Goal: Find specific page/section: Find specific page/section

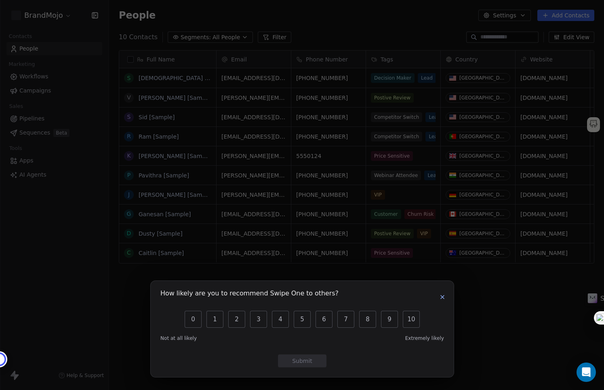
scroll to position [343, 495]
click at [445, 294] on button "button" at bounding box center [443, 297] width 10 height 10
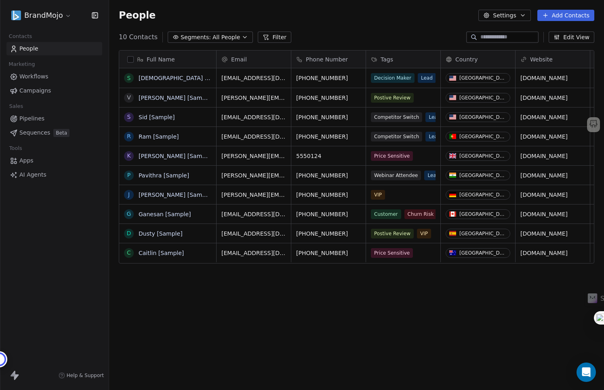
click at [64, 19] on html "BrandMojo Contacts People Marketing Workflows Campaigns Sales Pipelines Sequenc…" at bounding box center [302, 225] width 604 height 451
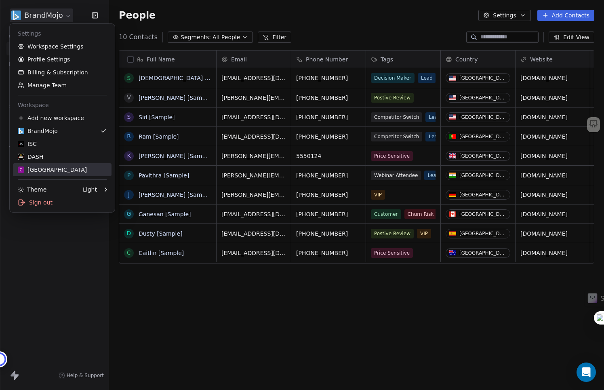
click at [69, 171] on div "C Chitrakoota School" at bounding box center [52, 170] width 69 height 8
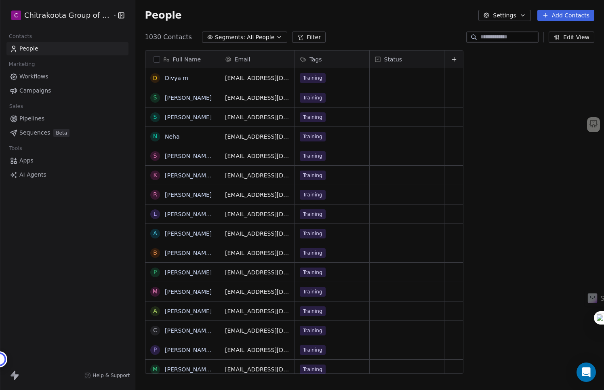
scroll to position [343, 475]
click at [105, 14] on html "C Chitrakoota Group of Institutions Contacts People Marketing Workflows Campaig…" at bounding box center [302, 225] width 604 height 451
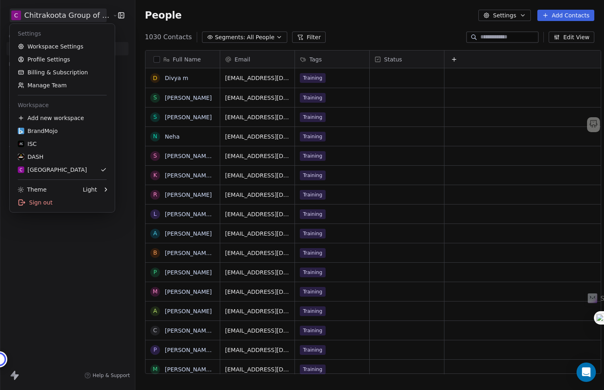
click at [347, 19] on html "C Chitrakoota Group of Institutions Contacts People Marketing Workflows Campaig…" at bounding box center [302, 225] width 604 height 451
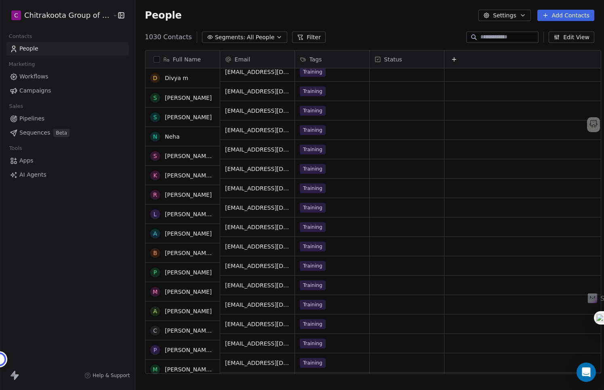
scroll to position [45, 0]
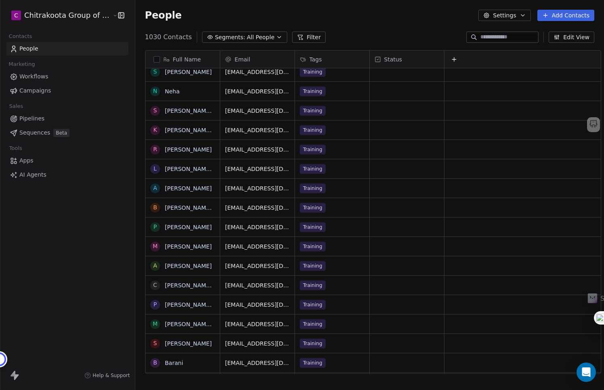
click at [35, 119] on span "Pipelines" at bounding box center [31, 118] width 25 height 8
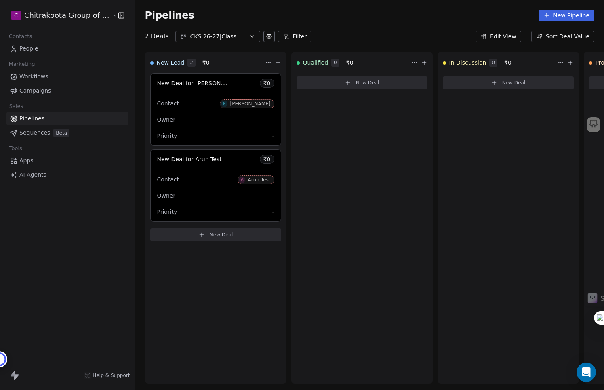
click at [378, 27] on div "Pipelines New Pipeline" at bounding box center [369, 15] width 469 height 31
